Goal: Task Accomplishment & Management: Manage account settings

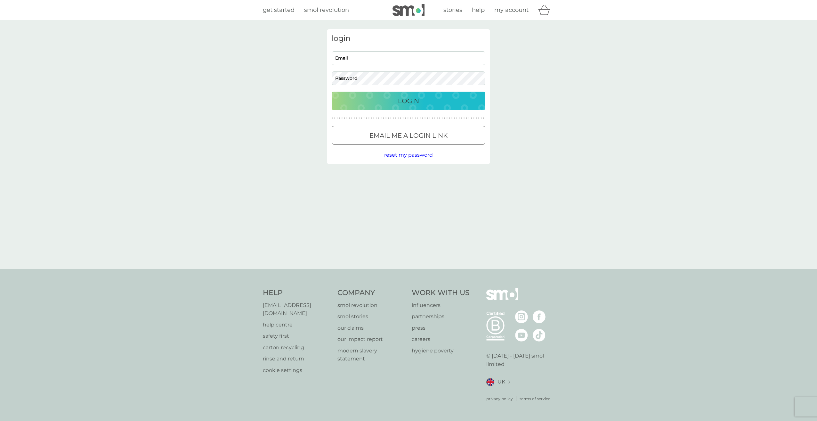
click at [448, 53] on input "Email" at bounding box center [409, 58] width 154 height 14
type input "danshrimp101@gmail.com"
click at [332, 92] on button "Login" at bounding box center [409, 101] width 154 height 19
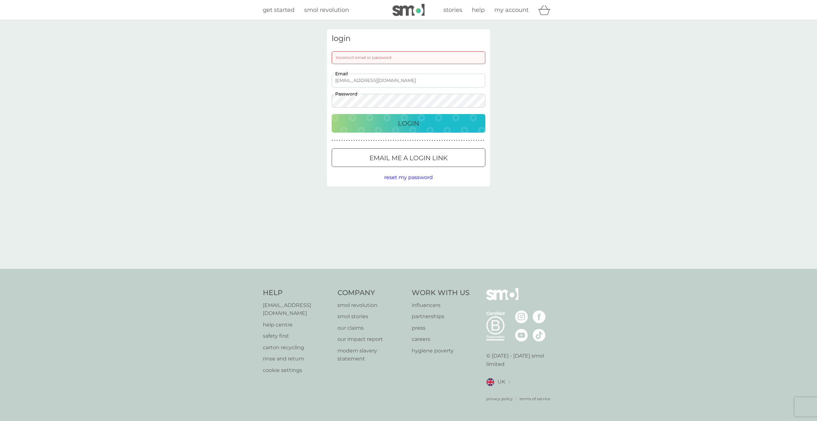
click at [332, 114] on button "Login" at bounding box center [409, 123] width 154 height 19
click at [355, 114] on button "Login" at bounding box center [409, 123] width 154 height 19
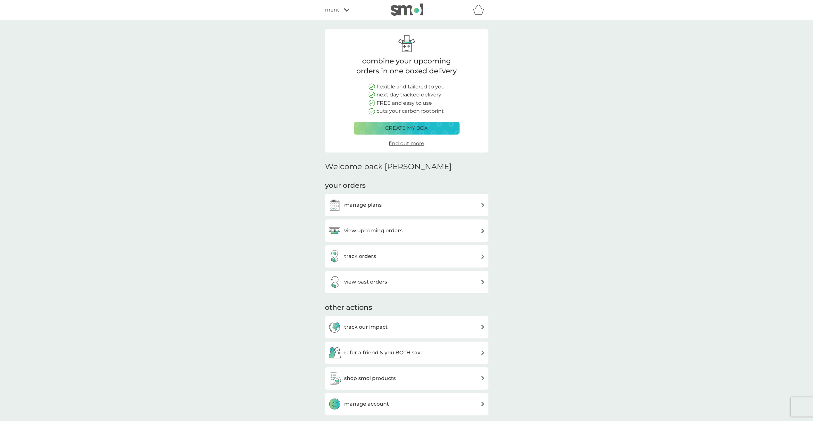
scroll to position [32, 0]
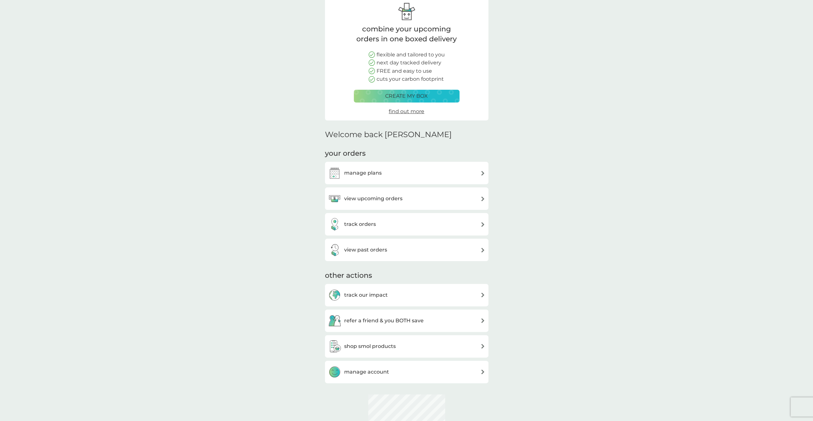
click at [369, 176] on h3 "manage plans" at bounding box center [362, 173] width 37 height 8
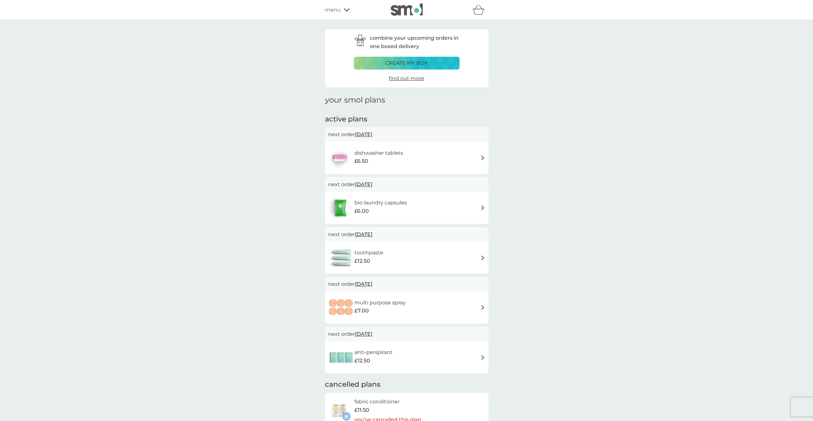
scroll to position [64, 0]
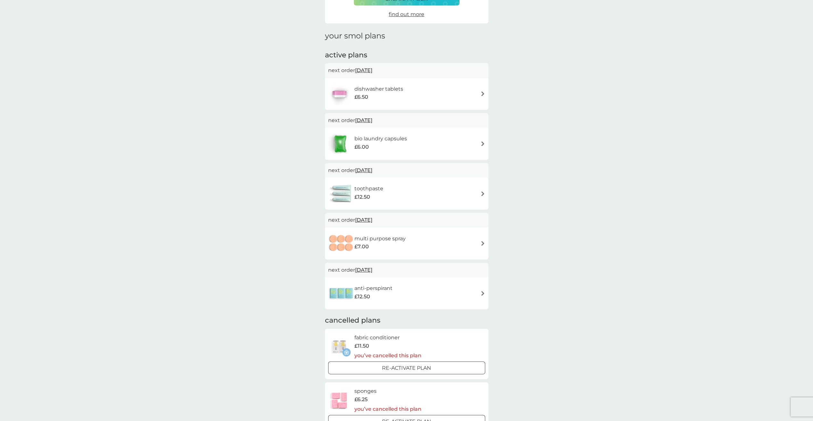
click at [432, 299] on div "anti-perspirant £12.50" at bounding box center [406, 293] width 157 height 22
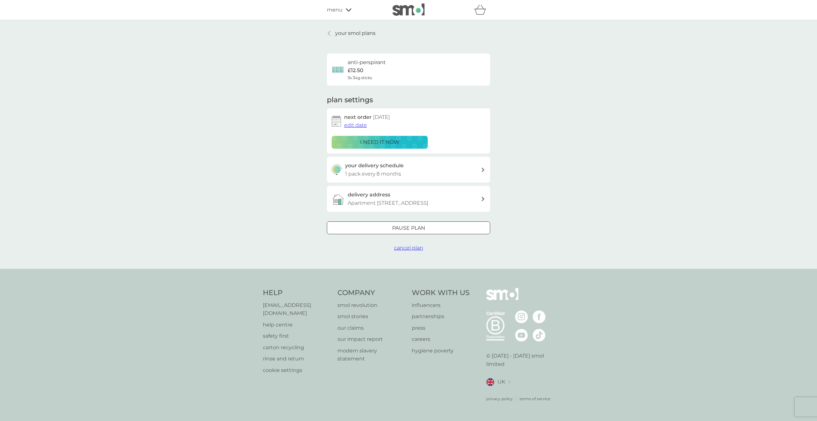
click at [390, 170] on p "1 pack every 8 months" at bounding box center [373, 174] width 56 height 8
select select "6"
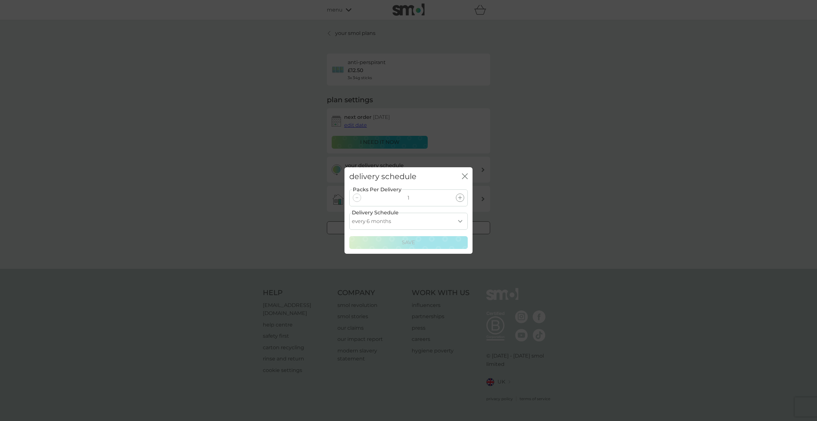
click at [466, 179] on icon "close" at bounding box center [465, 176] width 6 height 6
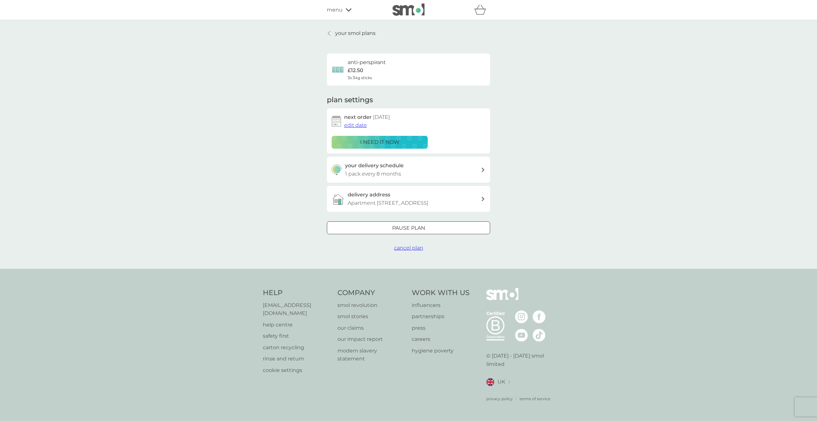
click at [356, 126] on span "edit date" at bounding box center [355, 125] width 23 height 6
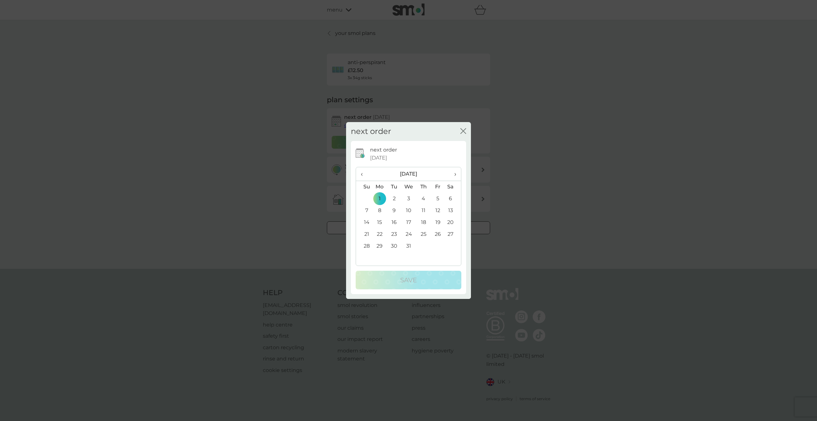
click at [464, 129] on icon "close" at bounding box center [464, 131] width 6 height 6
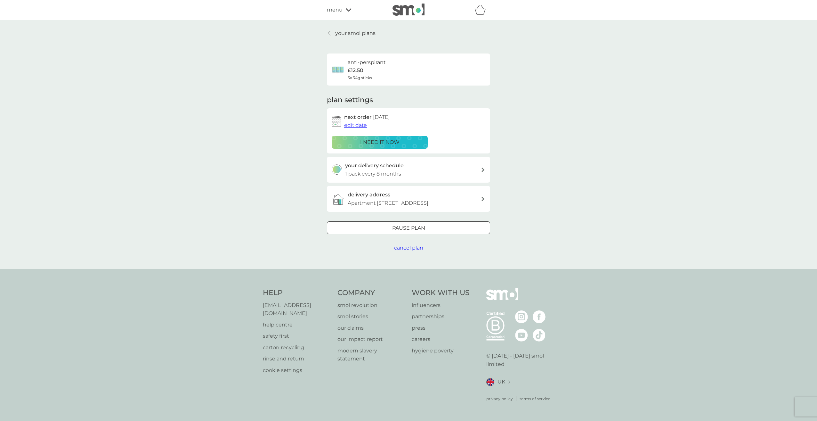
click at [402, 143] on div "i need it now" at bounding box center [380, 142] width 88 height 8
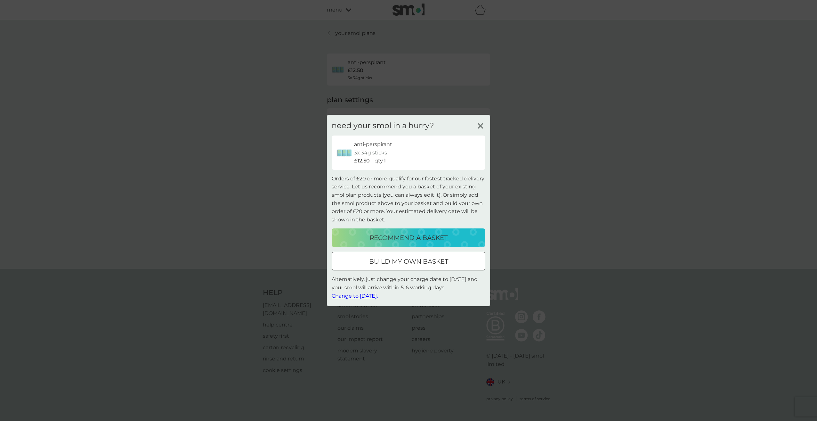
click at [479, 126] on icon at bounding box center [481, 126] width 10 height 10
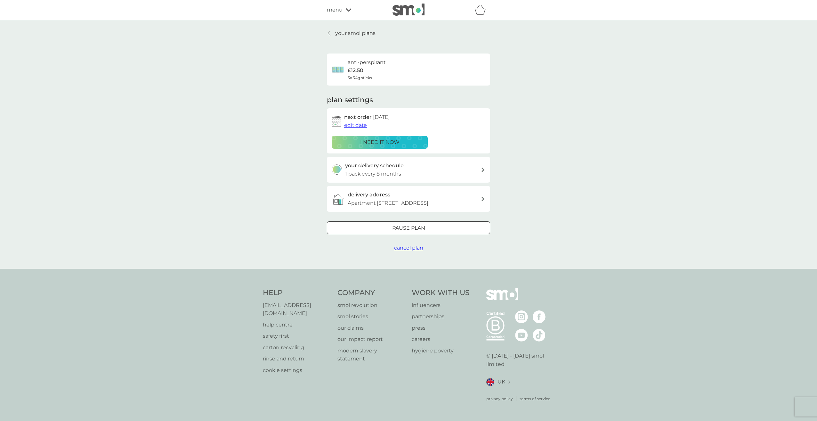
click at [356, 125] on span "edit date" at bounding box center [355, 125] width 23 height 6
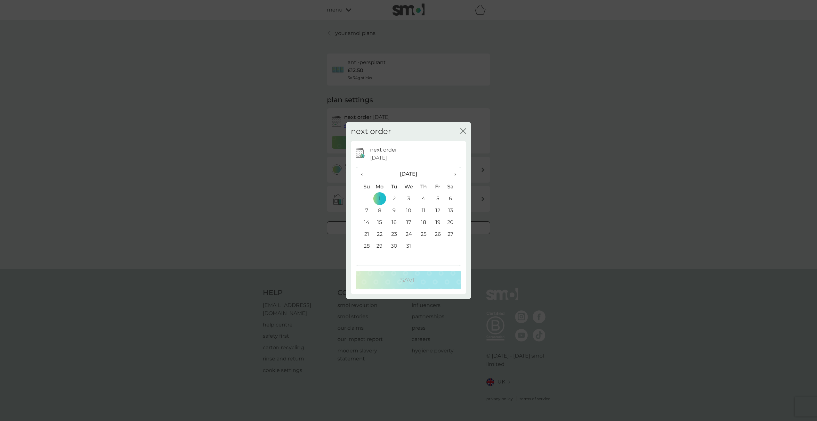
click at [366, 173] on span "‹" at bounding box center [364, 173] width 7 height 13
click at [382, 211] on td "8" at bounding box center [379, 211] width 15 height 12
click at [392, 209] on td "9" at bounding box center [394, 211] width 14 height 12
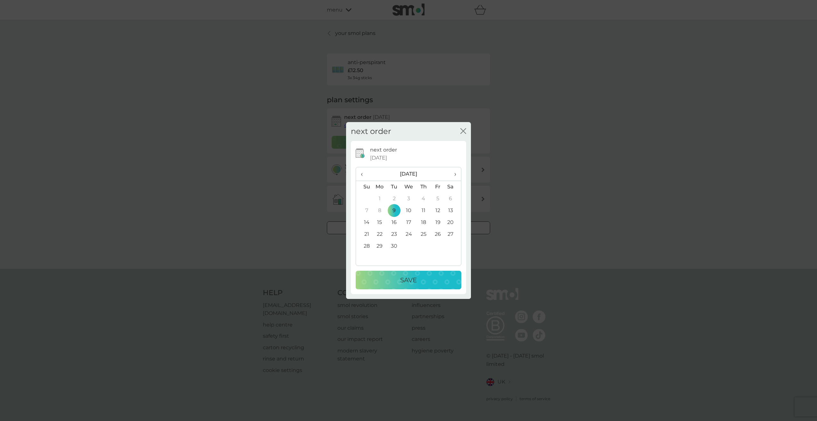
click at [381, 220] on td "15" at bounding box center [379, 223] width 15 height 12
click at [382, 275] on div "Save" at bounding box center [408, 280] width 93 height 10
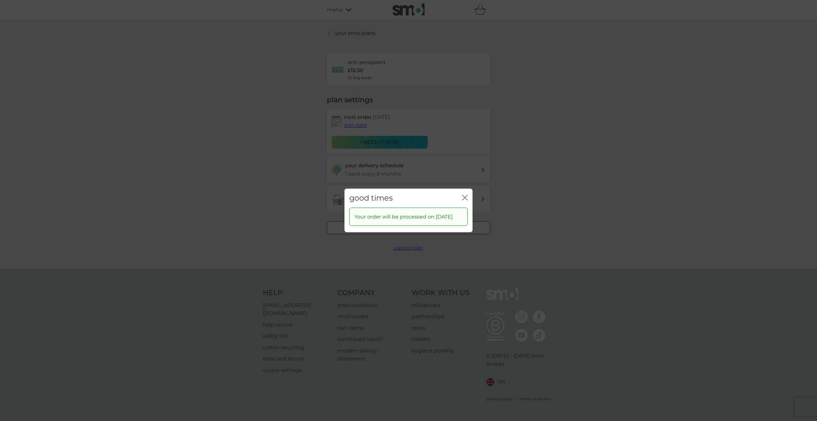
click at [465, 195] on icon "close" at bounding box center [465, 198] width 6 height 6
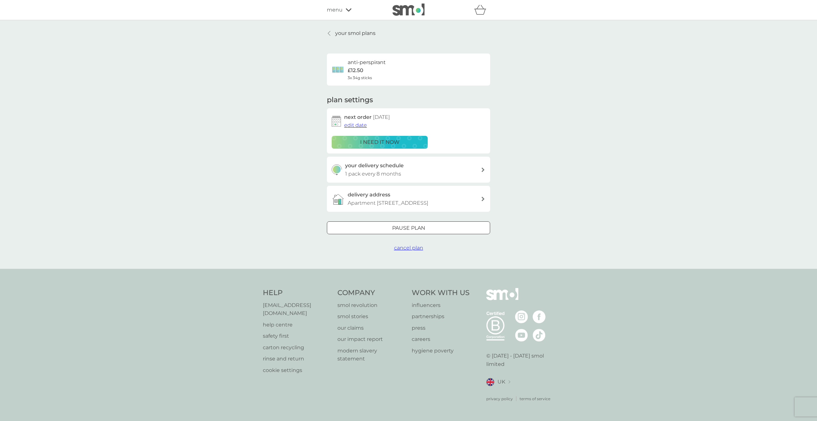
click at [441, 177] on div "your delivery schedule 1 pack every 8 months" at bounding box center [413, 169] width 136 height 16
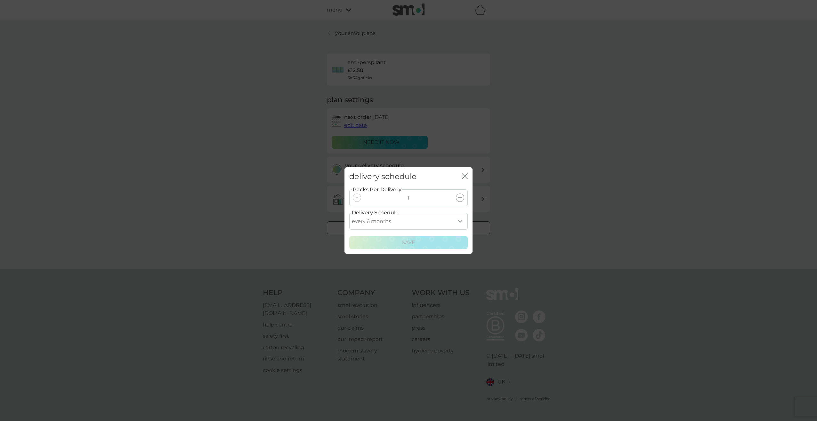
click at [408, 226] on select "every 1 month every 2 months every 3 months every 4 months every 5 months every…" at bounding box center [408, 221] width 119 height 17
click at [349, 213] on select "every 1 month every 2 months every 3 months every 4 months every 5 months every…" at bounding box center [408, 221] width 119 height 17
drag, startPoint x: 399, startPoint y: 216, endPoint x: 398, endPoint y: 228, distance: 12.3
click at [399, 216] on select "every 1 month every 2 months every 3 months every 4 months every 5 months every…" at bounding box center [408, 221] width 119 height 17
select select "5"
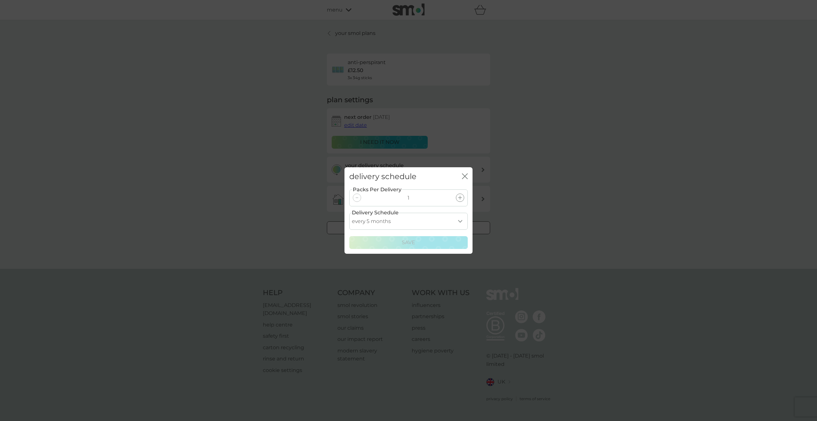
click at [349, 213] on select "every 1 month every 2 months every 3 months every 4 months every 5 months every…" at bounding box center [408, 221] width 119 height 17
click at [401, 240] on div "Save" at bounding box center [409, 242] width 110 height 8
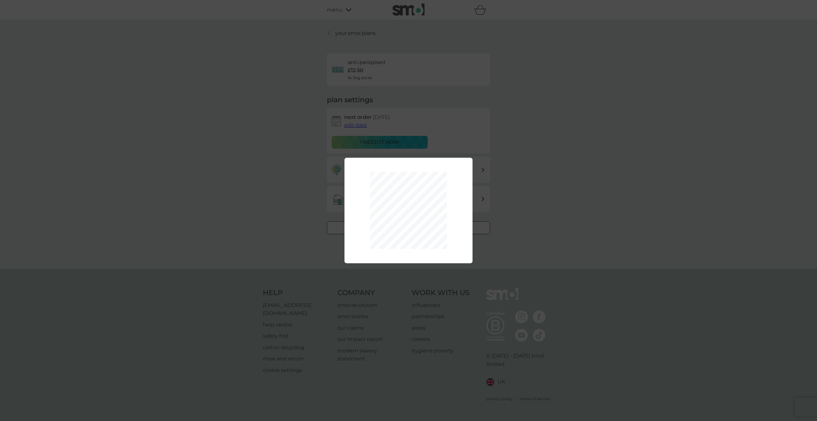
click at [478, 191] on div "Packs Per Delivery 1 Delivery Schedule every 1 month every 2 months every 3 mon…" at bounding box center [408, 210] width 817 height 421
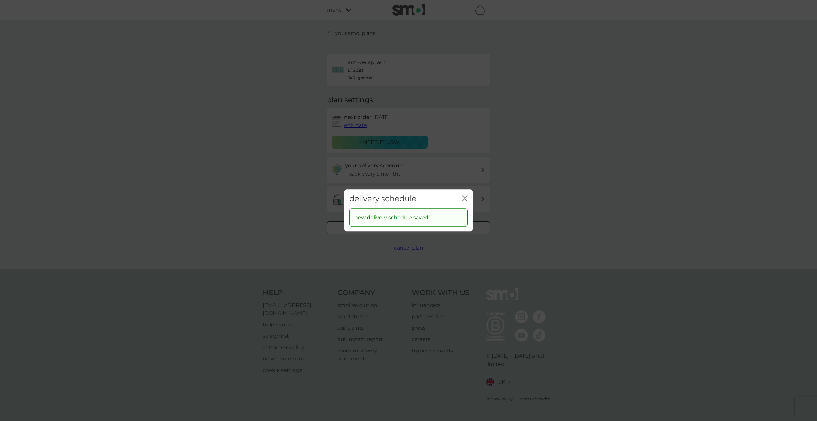
click at [466, 195] on icon "close" at bounding box center [465, 198] width 6 height 6
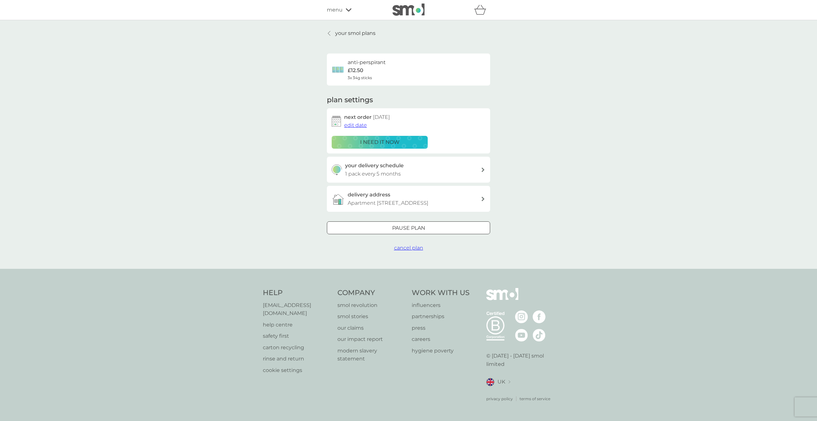
click at [461, 174] on div "your delivery schedule 1 pack every 5 months" at bounding box center [413, 169] width 136 height 16
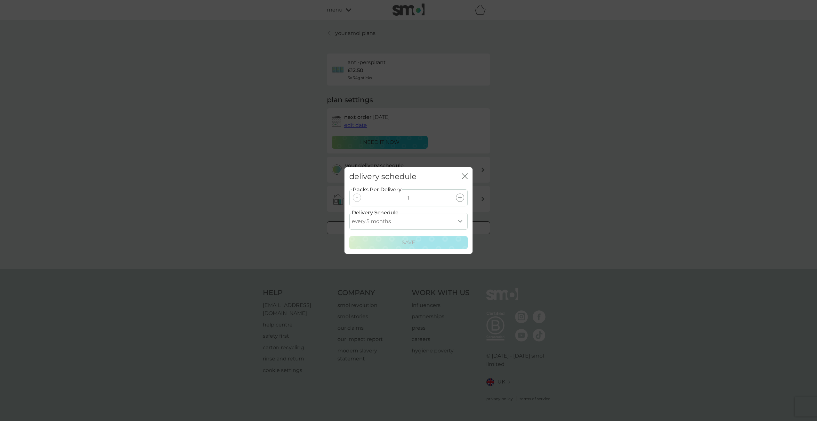
click at [410, 222] on select "every 1 month every 2 months every 3 months every 4 months every 5 months every…" at bounding box center [408, 221] width 119 height 17
select select "6"
click at [349, 213] on select "every 1 month every 2 months every 3 months every 4 months every 5 months every…" at bounding box center [408, 221] width 119 height 17
click at [411, 246] on p "Save" at bounding box center [408, 242] width 13 height 8
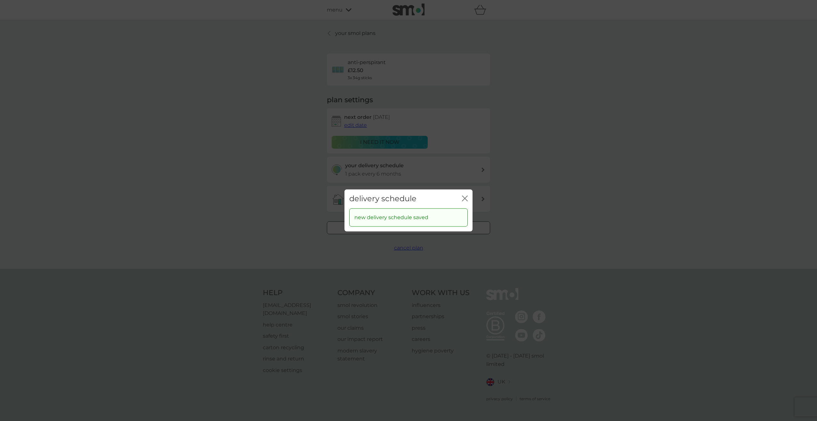
click at [465, 193] on div "delivery schedule close" at bounding box center [409, 198] width 128 height 19
click at [466, 199] on icon "close" at bounding box center [465, 198] width 6 height 6
